Goal: Task Accomplishment & Management: Use online tool/utility

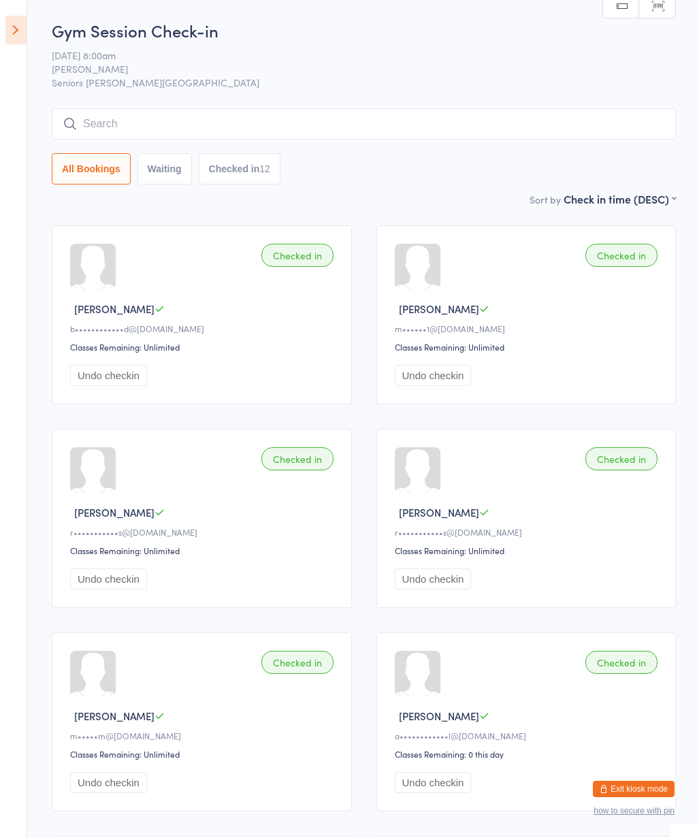
click at [14, 28] on icon at bounding box center [15, 30] width 21 height 29
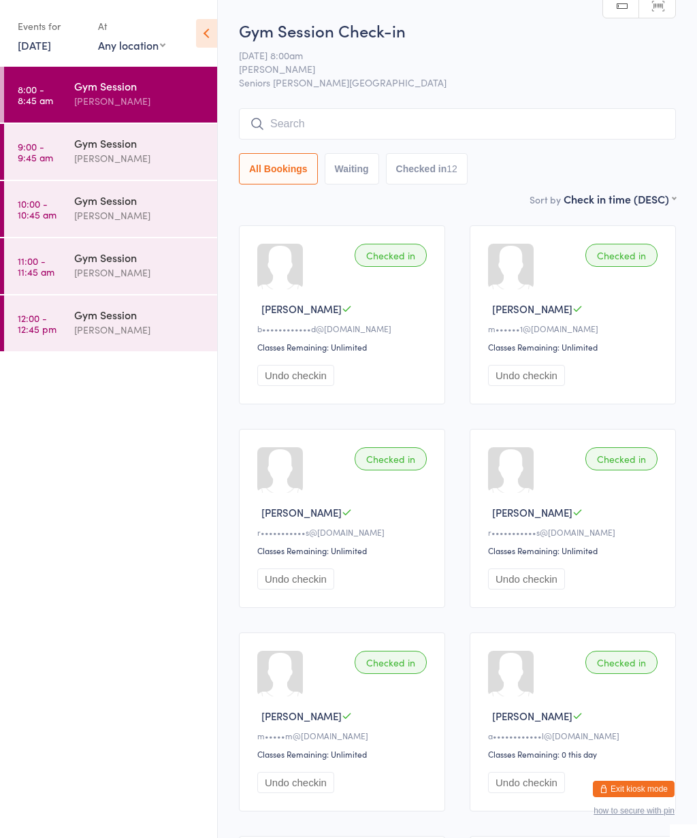
click at [115, 152] on div "[PERSON_NAME]" at bounding box center [139, 158] width 131 height 16
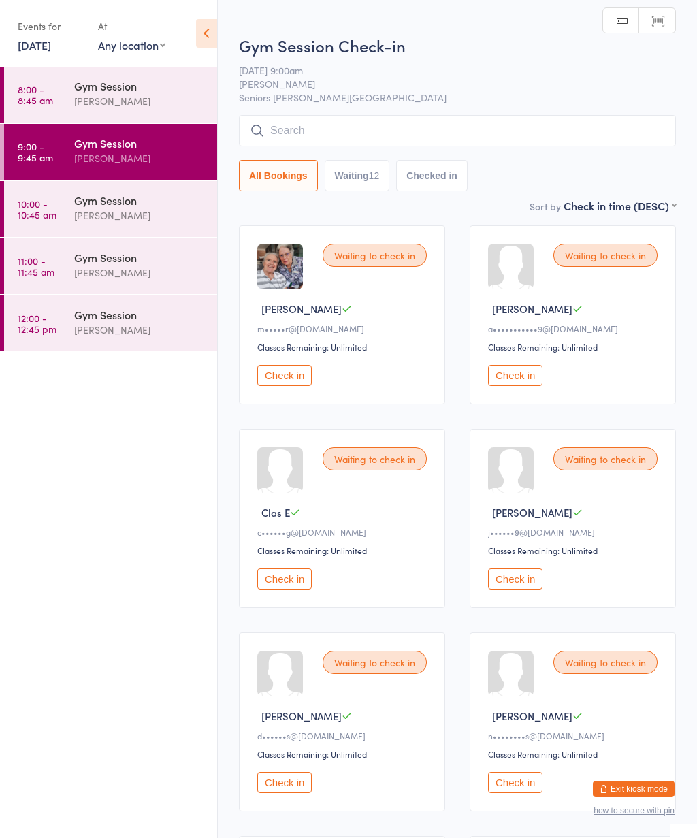
click at [211, 42] on icon at bounding box center [206, 33] width 21 height 29
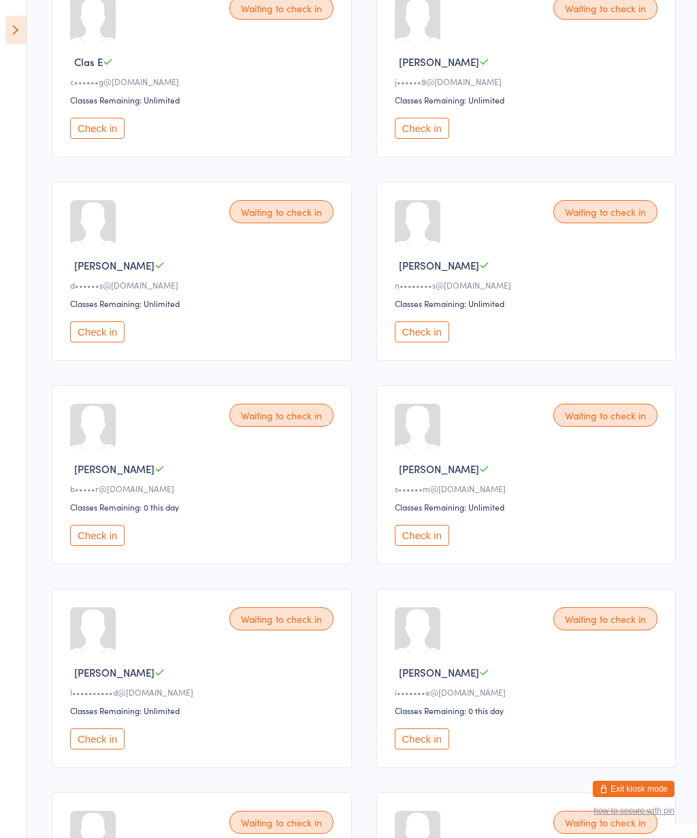
scroll to position [500, 0]
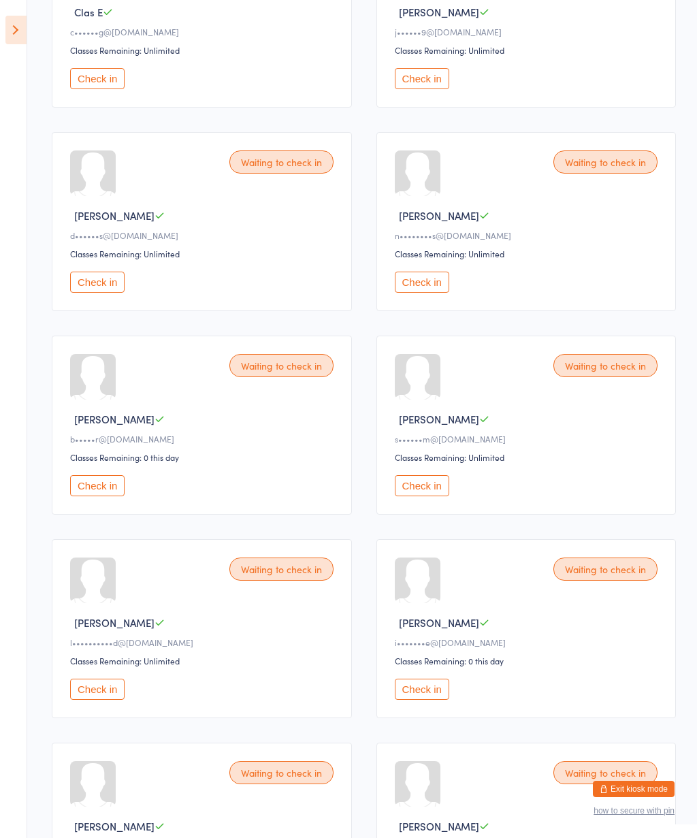
click at [425, 700] on button "Check in" at bounding box center [422, 689] width 54 height 21
click at [114, 293] on button "Check in" at bounding box center [97, 282] width 54 height 21
click at [106, 293] on button "Check in" at bounding box center [97, 282] width 54 height 21
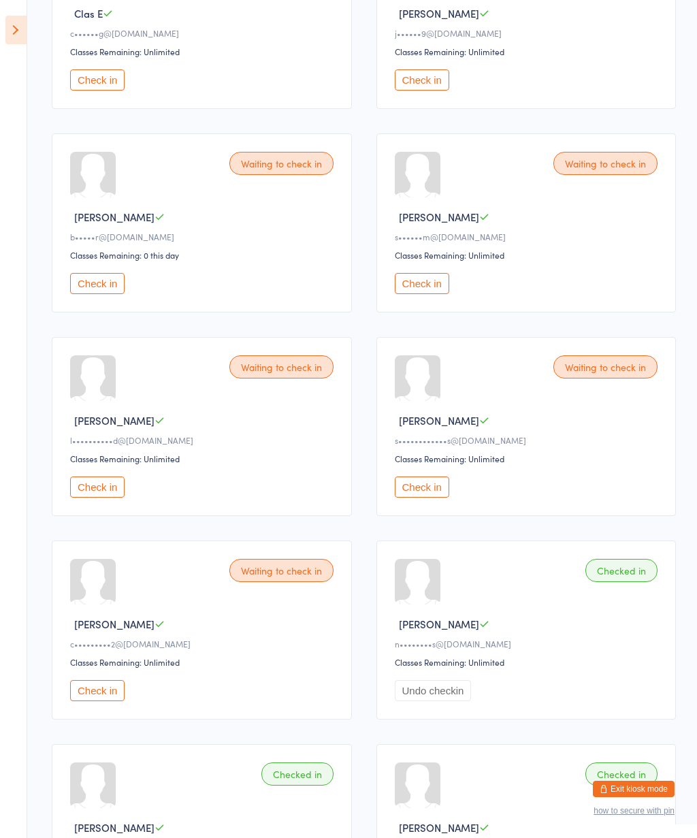
scroll to position [498, 0]
click at [396, 499] on button "Check in" at bounding box center [422, 488] width 54 height 21
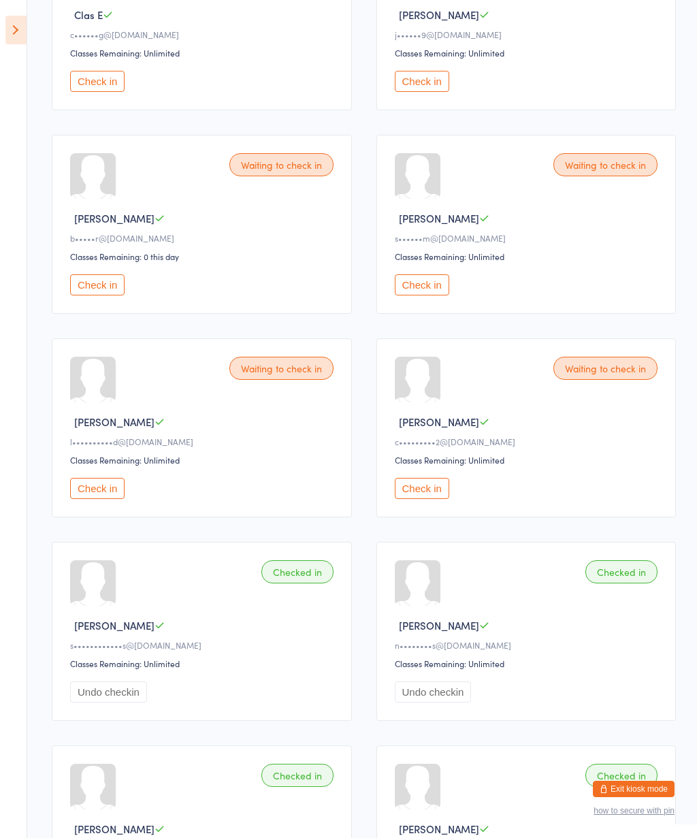
click at [419, 499] on button "Check in" at bounding box center [422, 488] width 54 height 21
click at [445, 54] on div "Waiting to check in [PERSON_NAME] j••••••9@[DOMAIN_NAME] Classes Remaining: Unl…" at bounding box center [526, 20] width 300 height 179
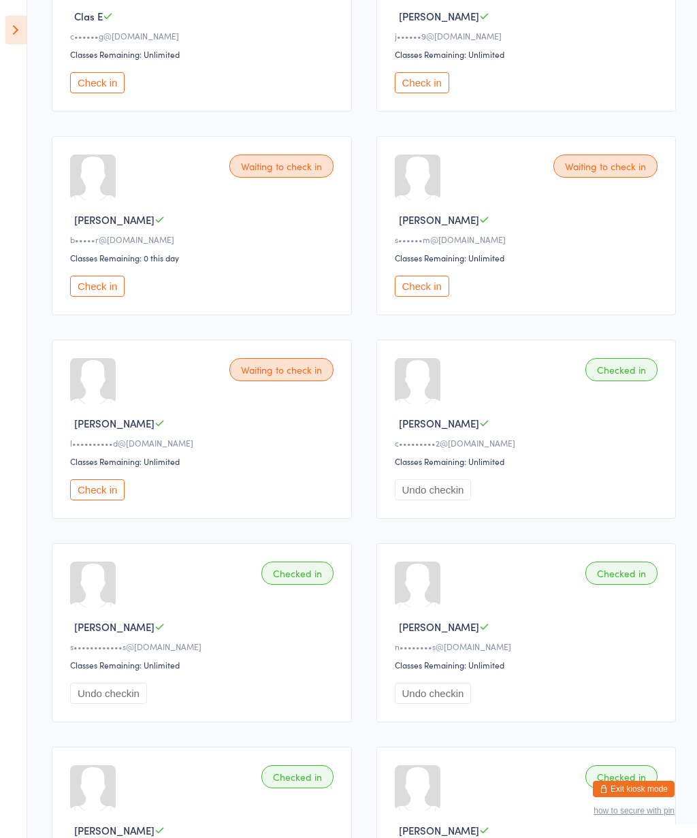
click at [429, 93] on button "Check in" at bounding box center [422, 82] width 54 height 21
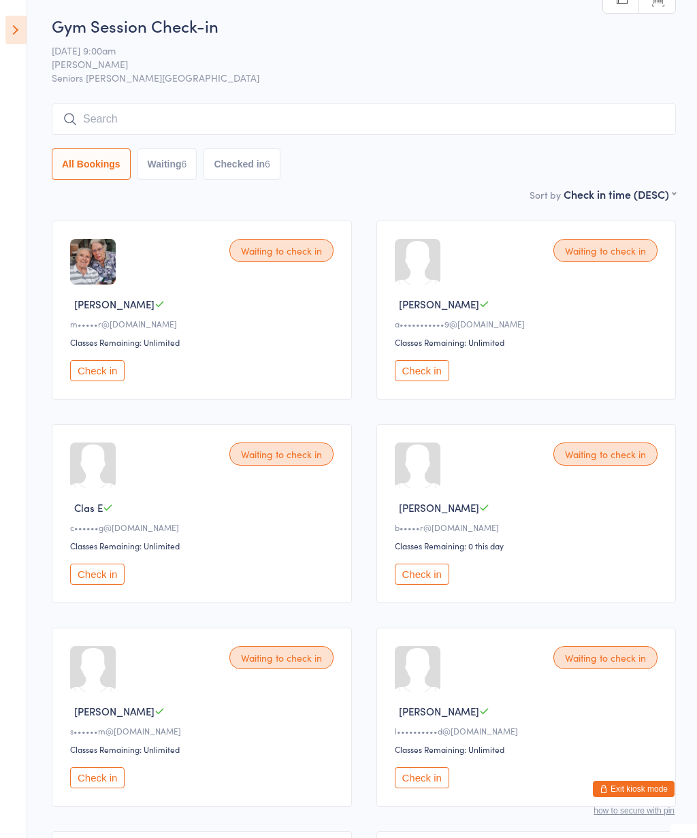
scroll to position [0, 0]
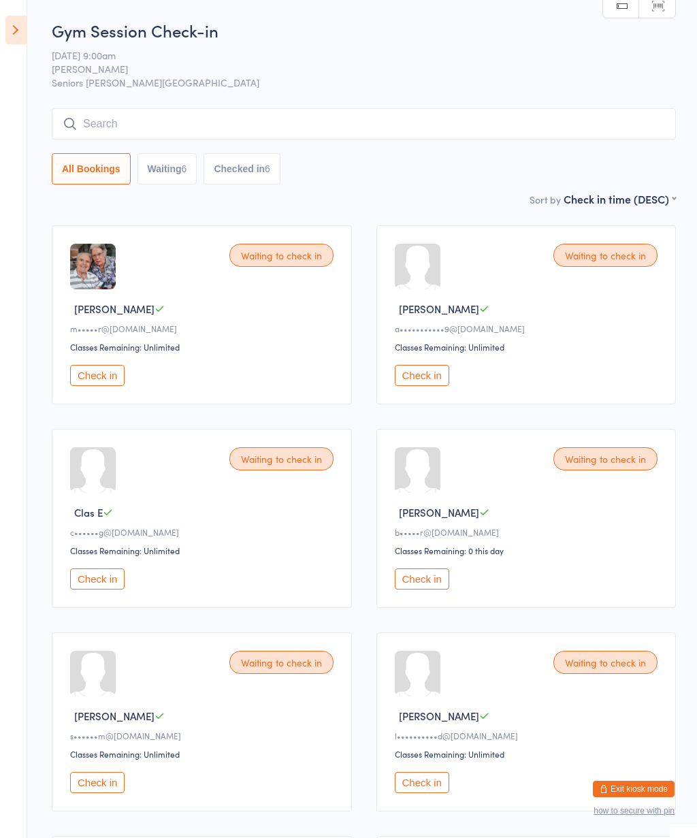
click at [425, 382] on button "Check in" at bounding box center [422, 375] width 54 height 21
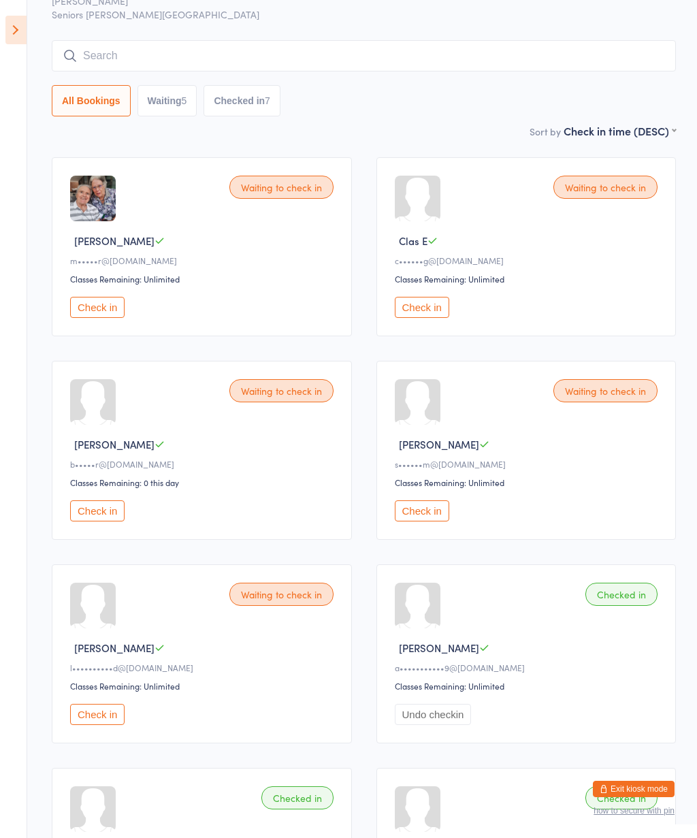
scroll to position [59, 0]
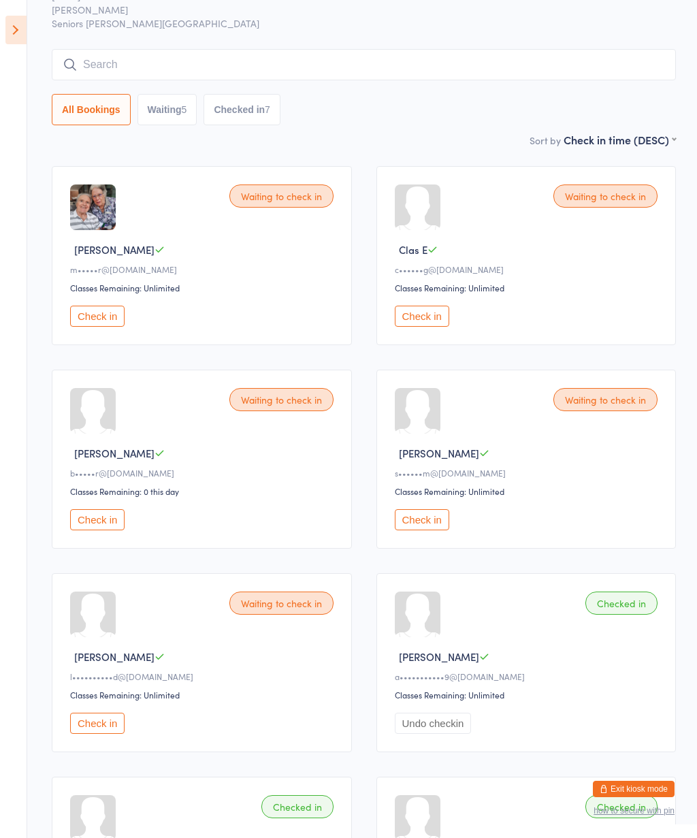
click at [447, 322] on button "Check in" at bounding box center [422, 316] width 54 height 21
click at [425, 530] on button "Check in" at bounding box center [422, 519] width 54 height 21
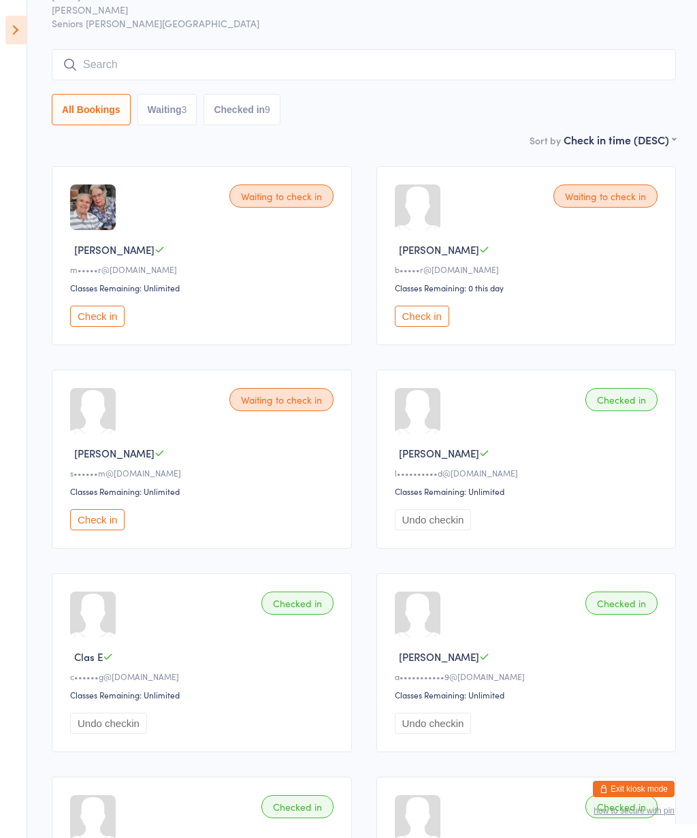
scroll to position [74, 0]
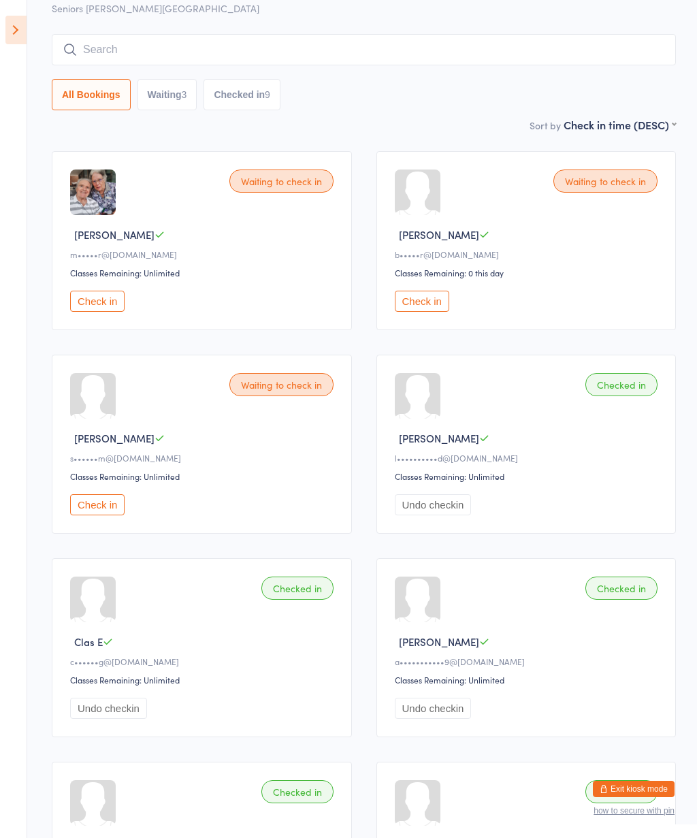
click at [111, 311] on button "Check in" at bounding box center [97, 301] width 54 height 21
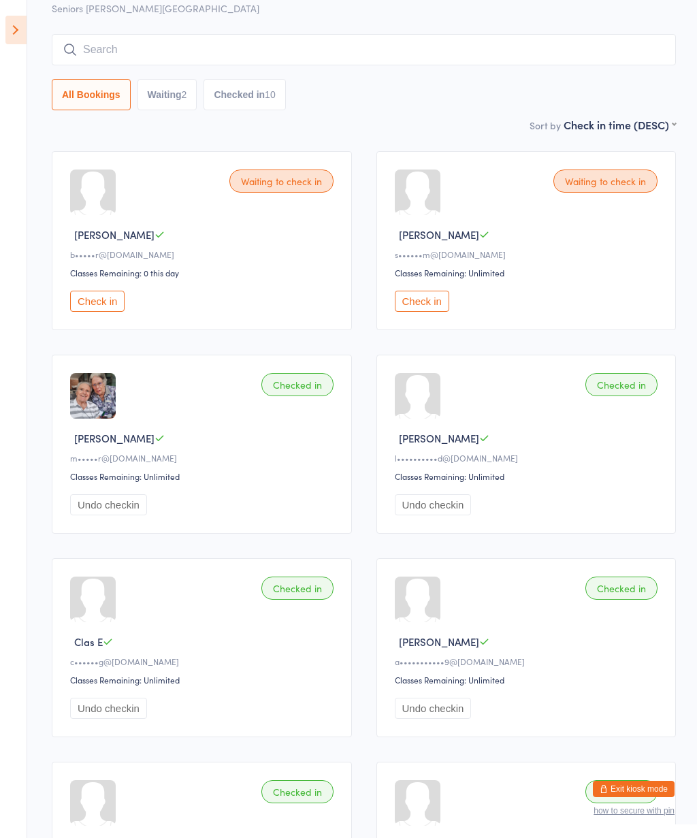
click at [187, 91] on div "2" at bounding box center [184, 94] width 5 height 11
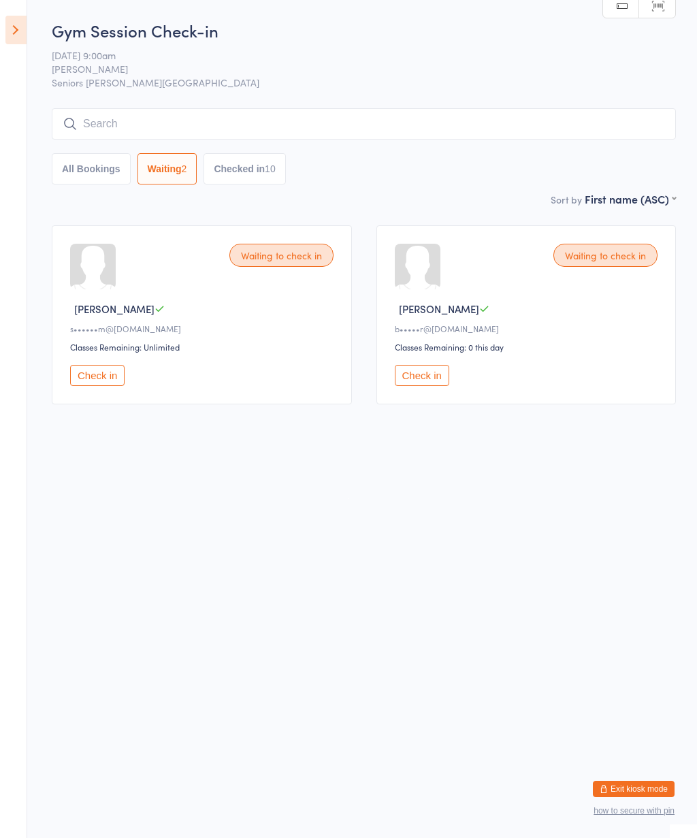
select select "0"
click at [449, 386] on button "Check in" at bounding box center [422, 375] width 54 height 21
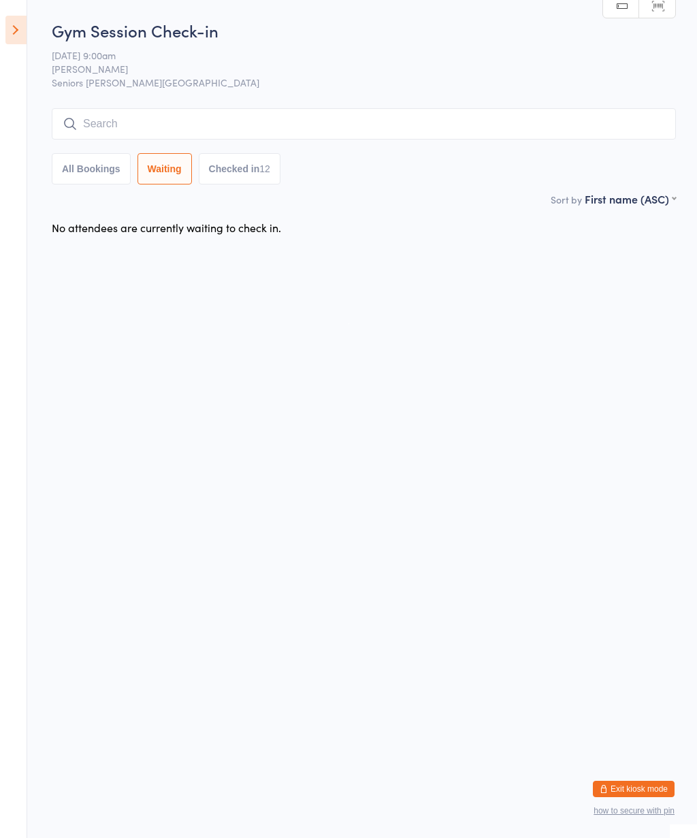
click at [289, 490] on html "You have now entered Kiosk Mode. Members will be able to check themselves in us…" at bounding box center [348, 419] width 697 height 838
click at [135, 44] on div "Gym Session Check-in [DATE] 9:00am [PERSON_NAME] Seniors Gym Normanhurst Manual…" at bounding box center [364, 105] width 624 height 172
click at [71, 44] on div "Gym Session Check-in [DATE] 9:00am [PERSON_NAME] Seniors Gym Normanhurst Manual…" at bounding box center [364, 105] width 624 height 172
click at [72, 133] on input "search" at bounding box center [364, 123] width 624 height 31
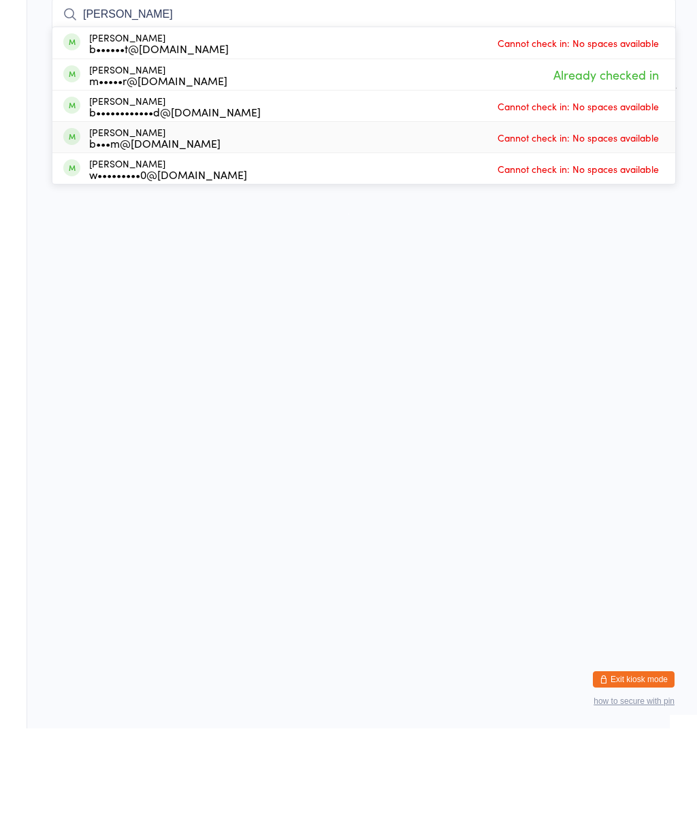
type input "[PERSON_NAME]"
click at [87, 236] on div "[PERSON_NAME] b•••m@[DOMAIN_NAME]" at bounding box center [141, 247] width 157 height 22
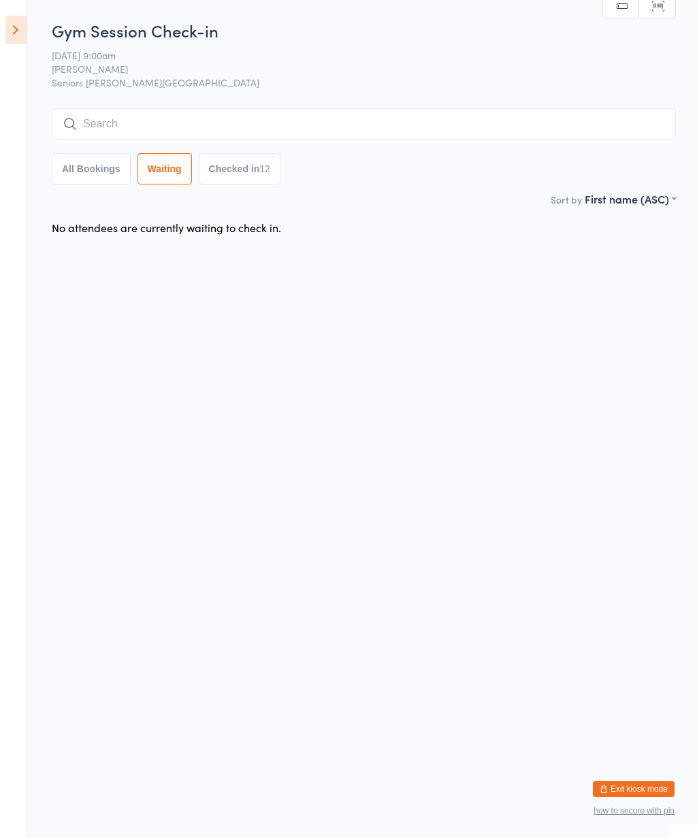
click at [16, 33] on icon at bounding box center [15, 30] width 21 height 29
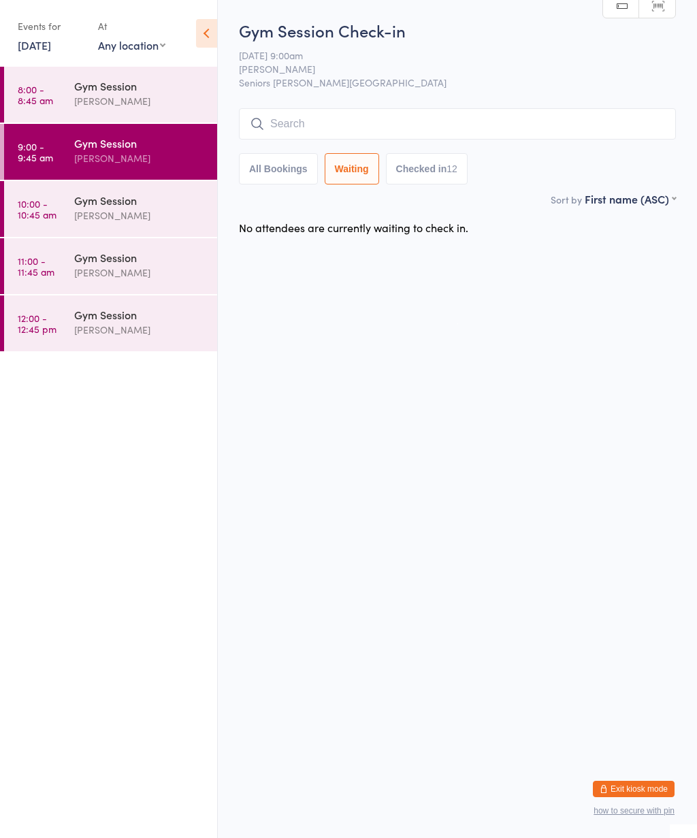
click at [140, 197] on div "Gym Session" at bounding box center [139, 200] width 131 height 15
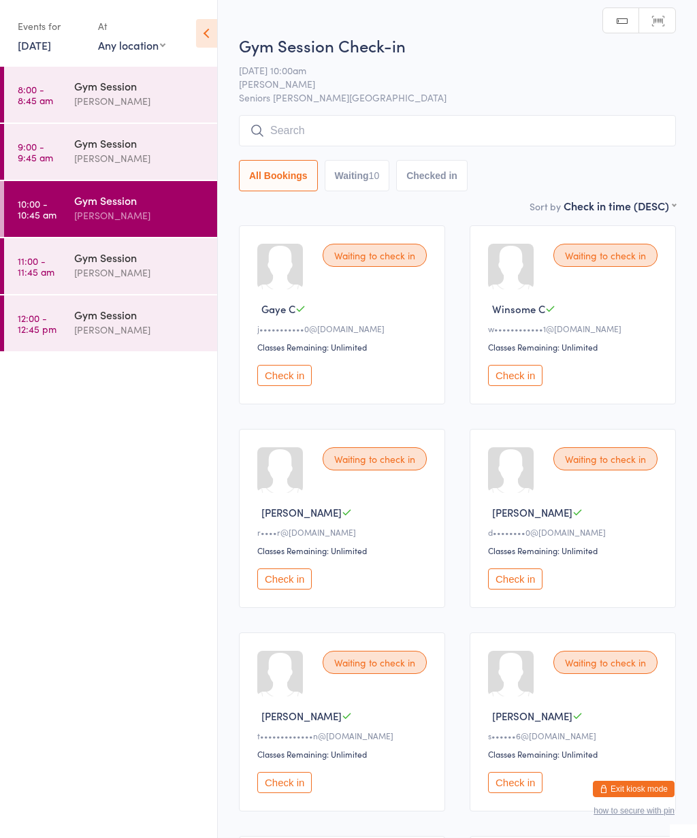
click at [212, 25] on icon at bounding box center [206, 33] width 21 height 29
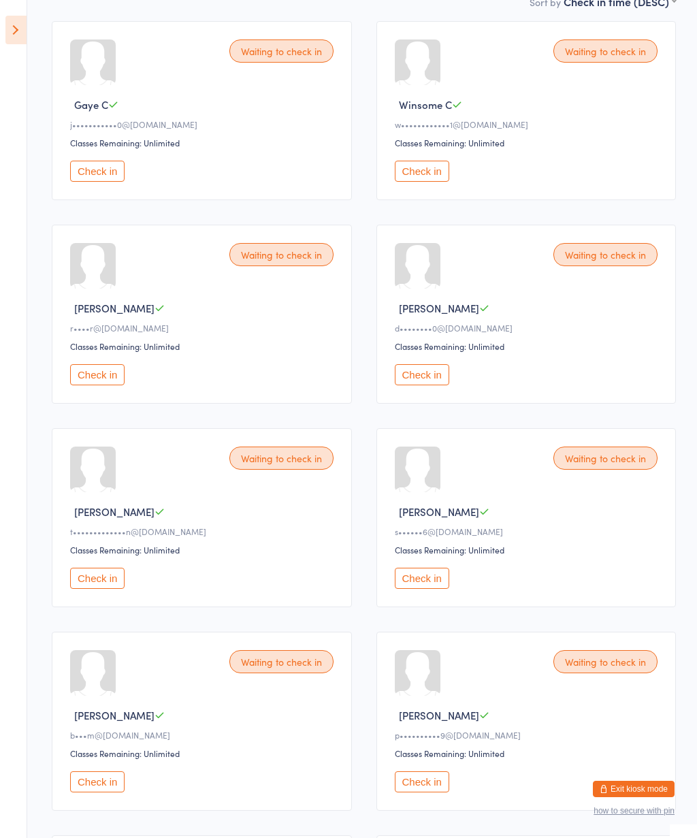
scroll to position [211, 0]
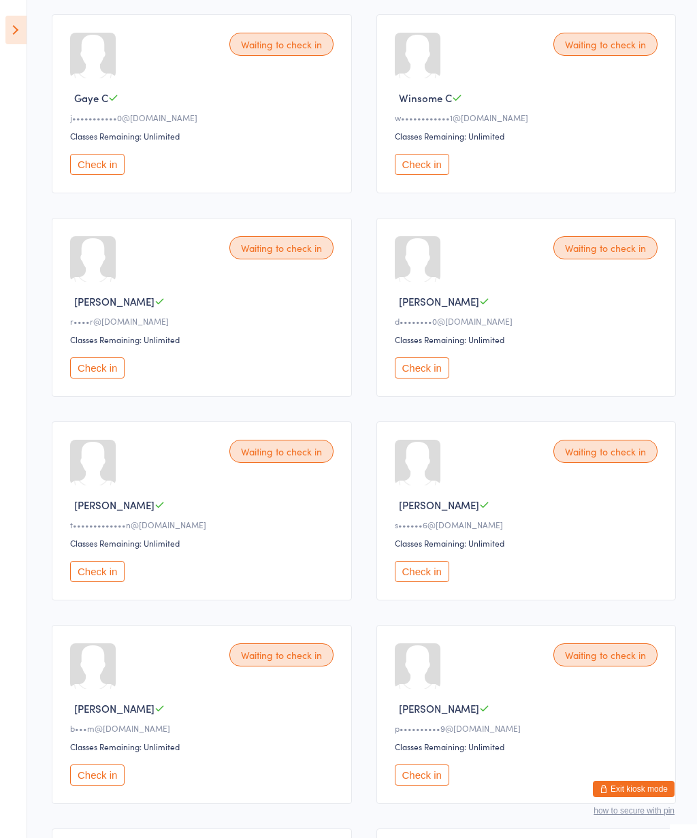
click at [427, 786] on button "Check in" at bounding box center [422, 774] width 54 height 21
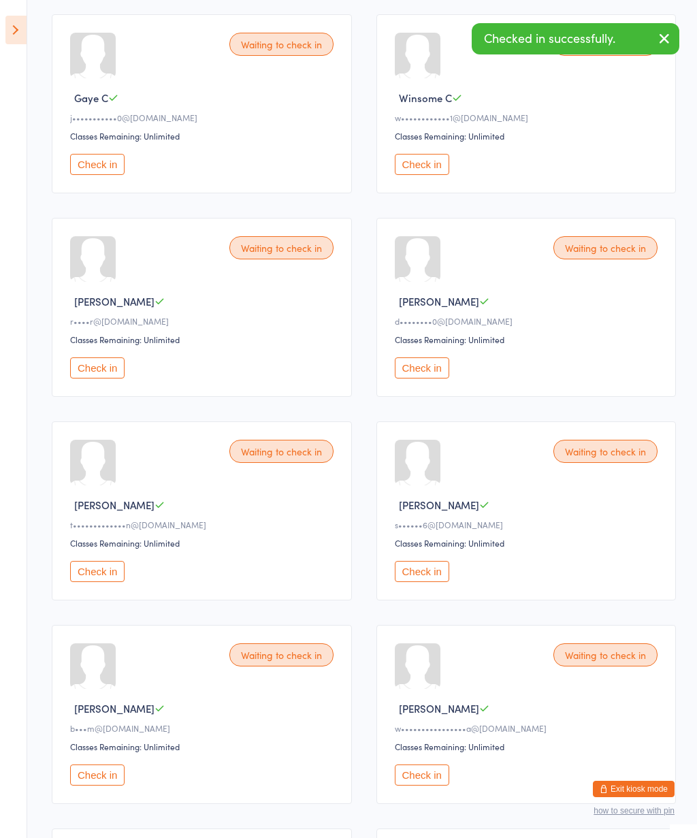
click at [101, 786] on button "Check in" at bounding box center [97, 774] width 54 height 21
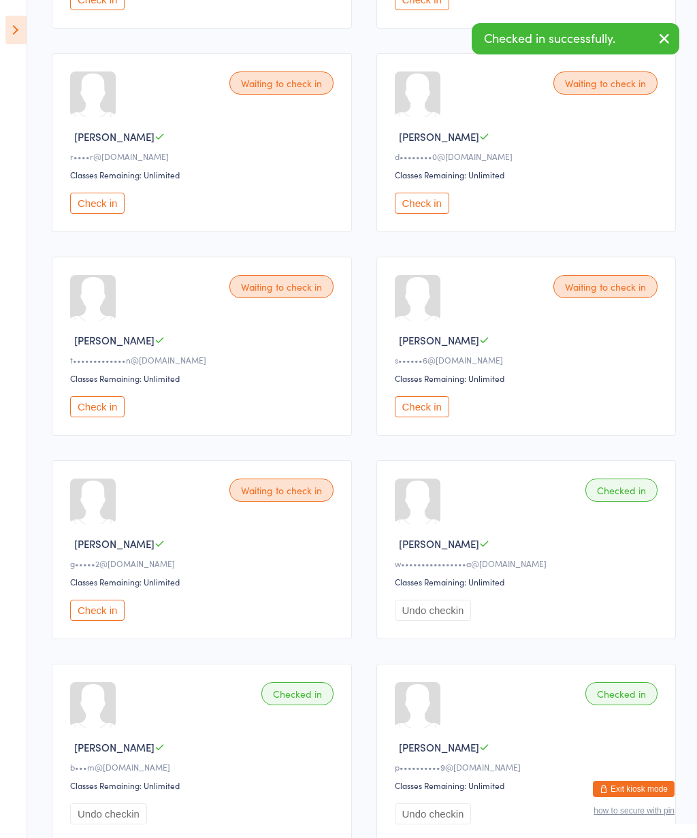
scroll to position [379, 0]
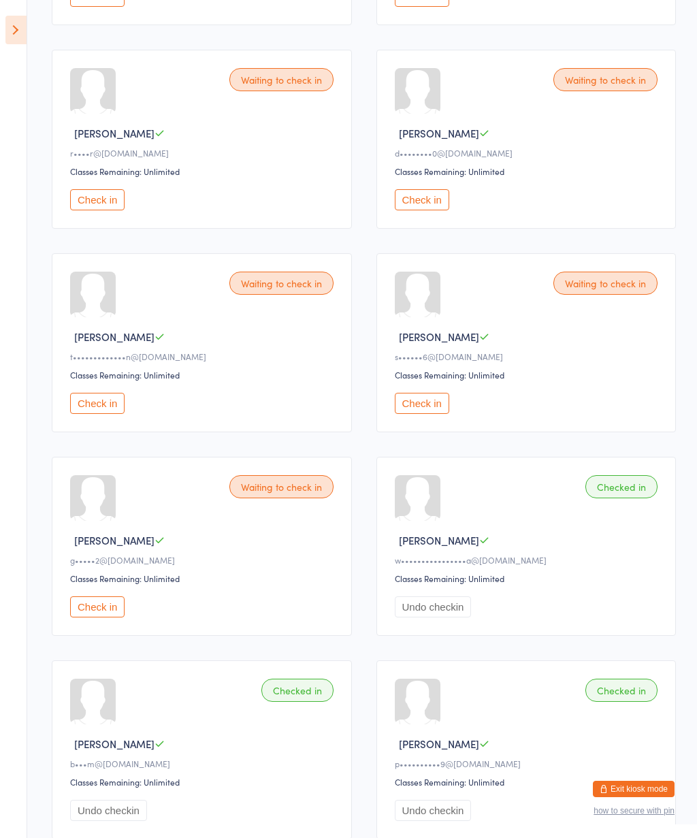
click at [423, 617] on button "Undo checkin" at bounding box center [433, 606] width 77 height 21
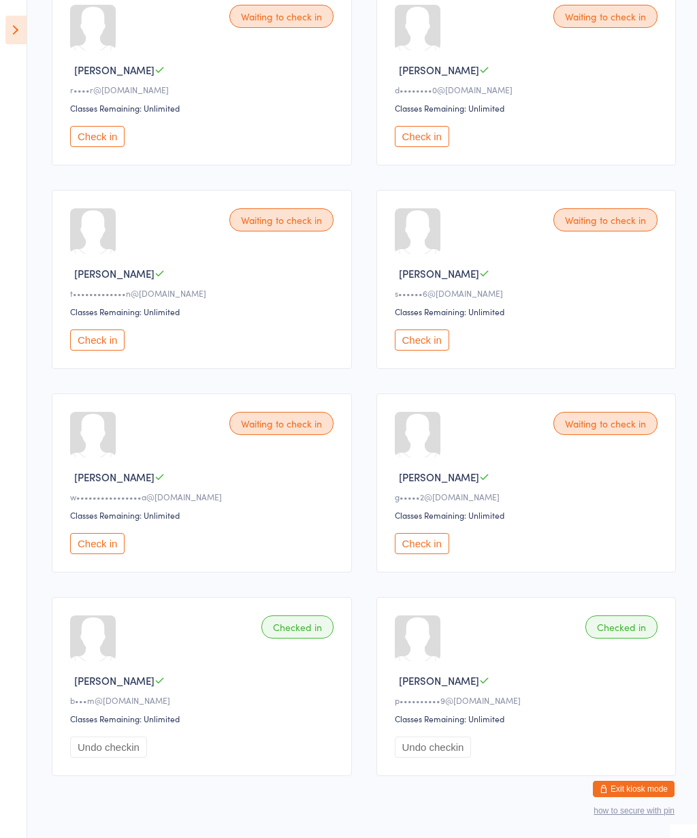
scroll to position [443, 0]
click at [272, 26] on div "Waiting to check in" at bounding box center [281, 15] width 104 height 23
click at [101, 146] on button "Check in" at bounding box center [97, 135] width 54 height 21
click at [100, 146] on button "Check in" at bounding box center [97, 135] width 54 height 21
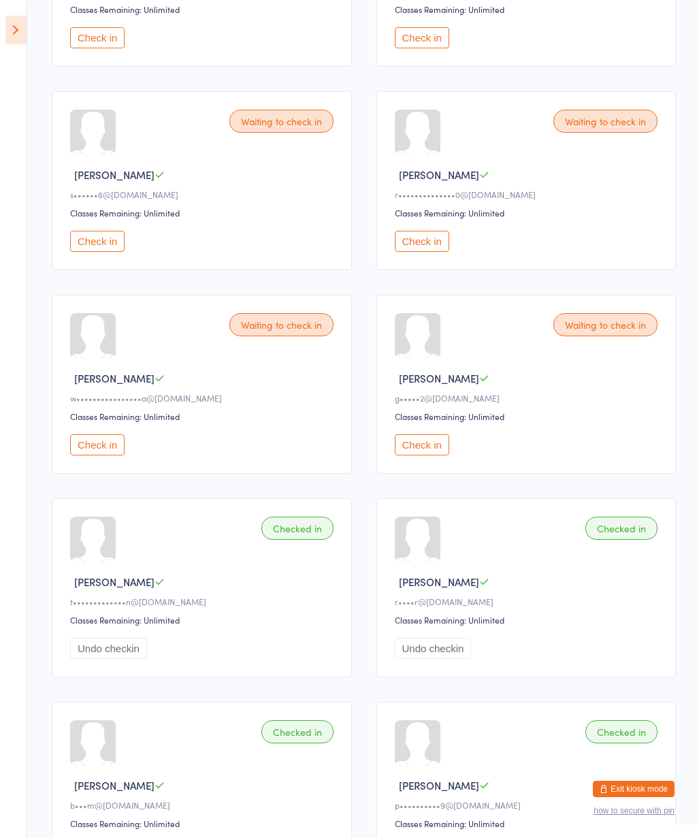
scroll to position [337, 0]
click at [86, 456] on button "Check in" at bounding box center [97, 445] width 54 height 21
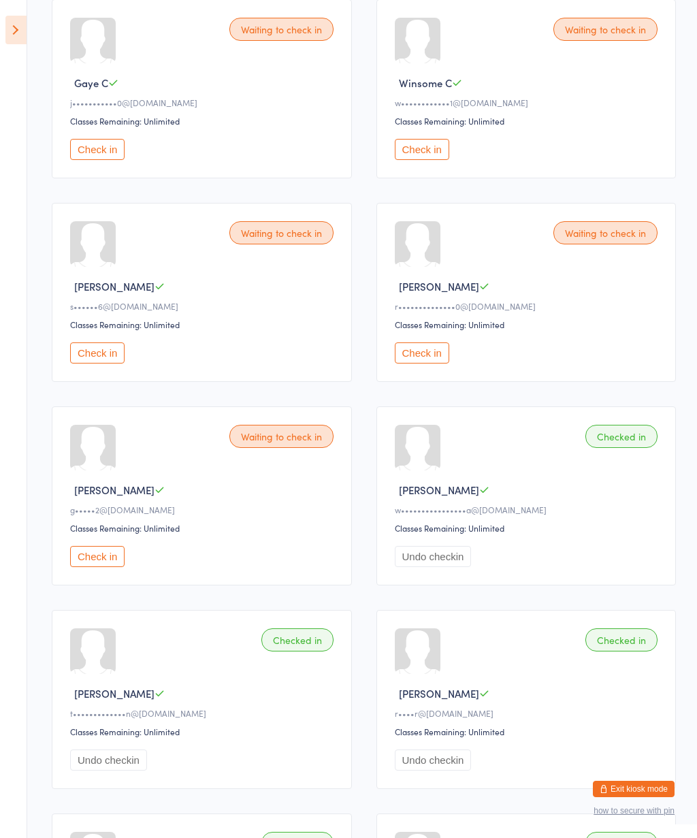
scroll to position [227, 0]
click at [291, 493] on div "Waiting to check in Grace W g•••••2@[DOMAIN_NAME] Classes Remaining: Unlimited …" at bounding box center [202, 495] width 300 height 179
click at [307, 487] on div "Waiting to check in Grace W g•••••2@[DOMAIN_NAME] Classes Remaining: Unlimited …" at bounding box center [202, 495] width 300 height 179
click at [104, 566] on button "Check in" at bounding box center [97, 555] width 54 height 21
click at [432, 359] on button "Check in" at bounding box center [422, 352] width 54 height 21
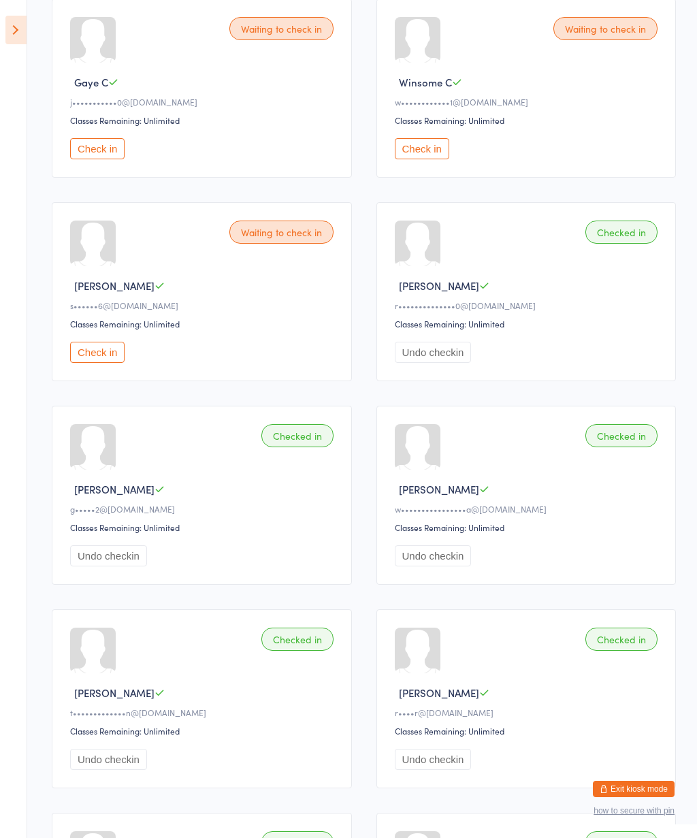
click at [592, 29] on div "Waiting to check in" at bounding box center [605, 28] width 104 height 23
click at [599, 36] on div "Waiting to check in" at bounding box center [605, 28] width 104 height 23
click at [435, 155] on button "Check in" at bounding box center [422, 148] width 54 height 21
click at [106, 153] on button "Check in" at bounding box center [97, 148] width 54 height 21
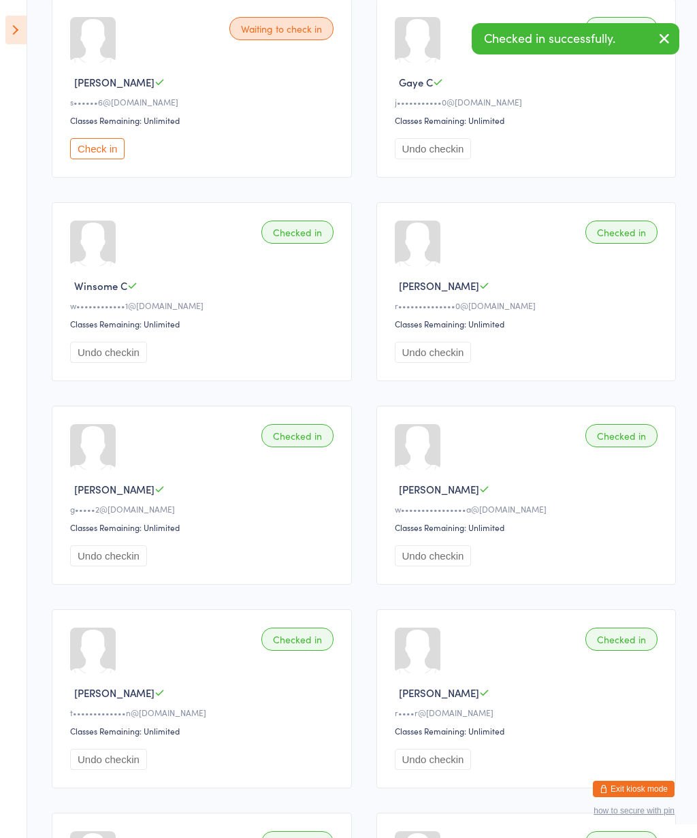
click at [101, 159] on button "Check in" at bounding box center [97, 148] width 54 height 21
